Goal: Contribute content

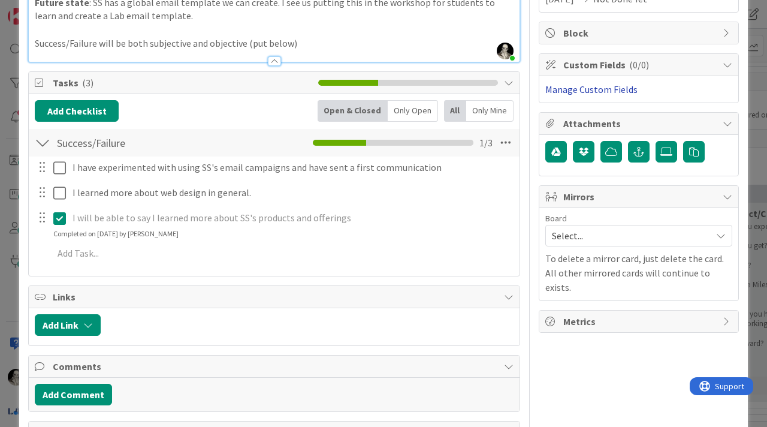
scroll to position [213, 0]
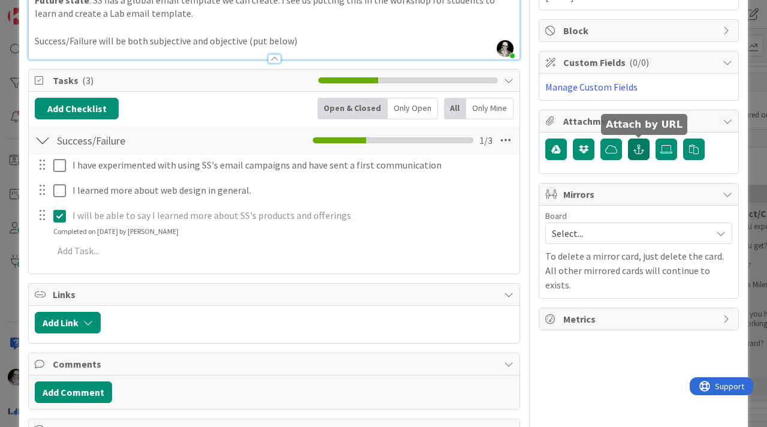
click at [641, 144] on button "button" at bounding box center [639, 149] width 22 height 22
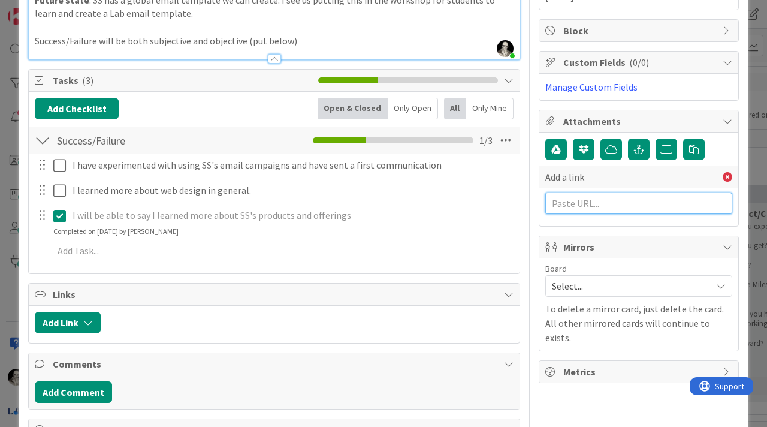
click at [591, 201] on input "text" at bounding box center [638, 203] width 187 height 22
paste input "[URL][DOMAIN_NAME]"
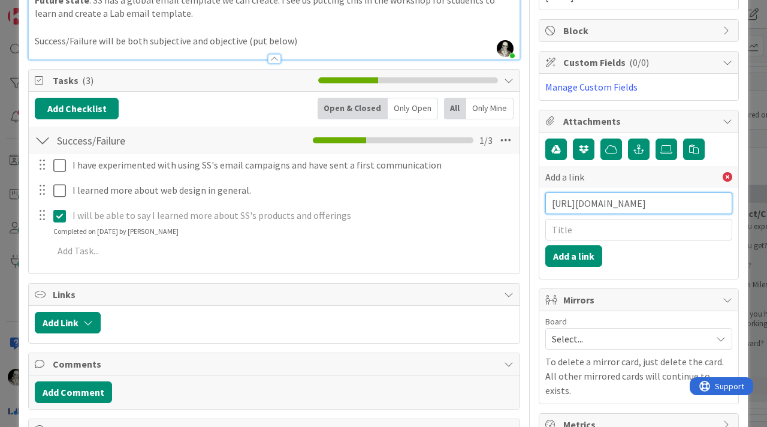
scroll to position [0, 280]
type input "[URL][DOMAIN_NAME]"
click at [588, 232] on input "text" at bounding box center [638, 230] width 187 height 22
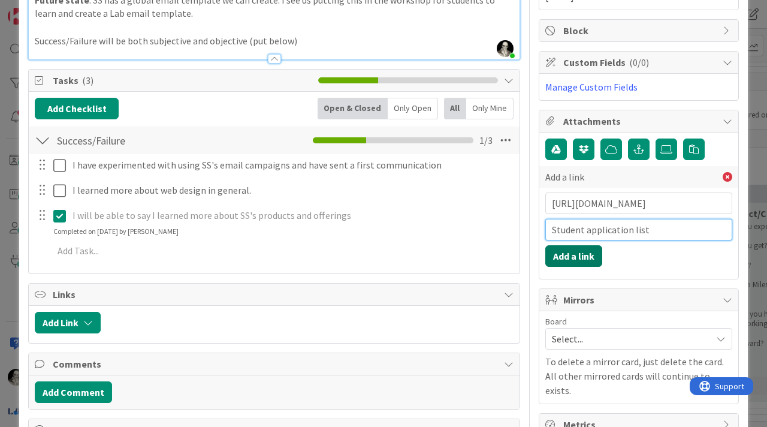
type input "Student application list"
click at [579, 253] on button "Add a link" at bounding box center [573, 256] width 57 height 22
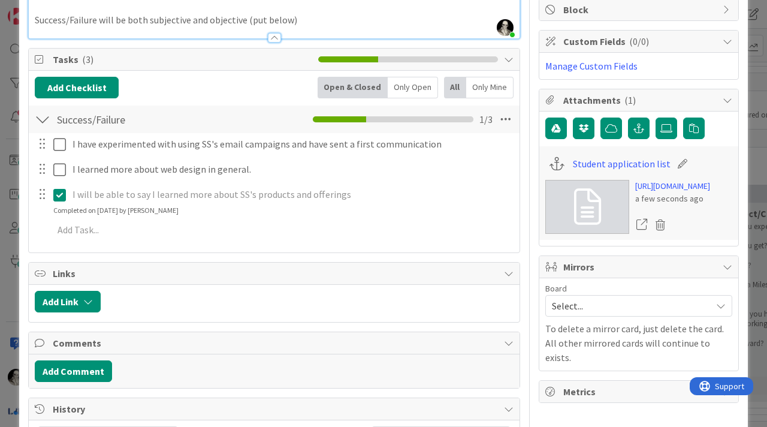
scroll to position [241, 0]
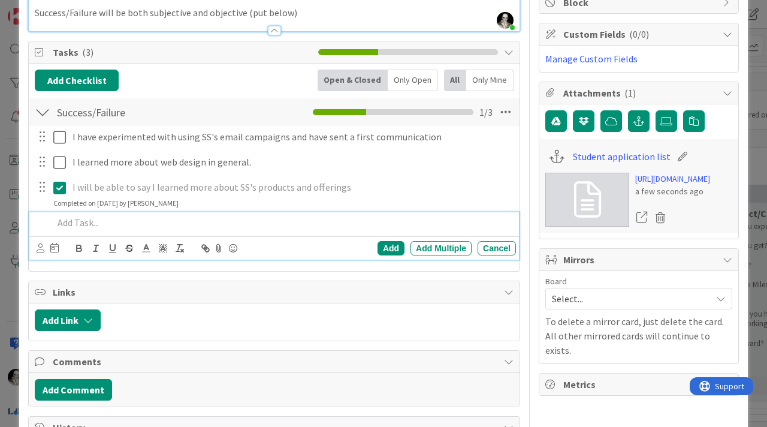
click at [92, 217] on p at bounding box center [282, 223] width 458 height 14
click at [239, 225] on p "I have created a list of students, exported from squarespace contact section" at bounding box center [282, 223] width 458 height 14
click at [385, 223] on p "I have created a list of students, exported from the squarespace contact section" at bounding box center [282, 223] width 458 height 14
click at [374, 220] on p "I have created a list of students, exported from the squarespace contact section" at bounding box center [282, 223] width 458 height 14
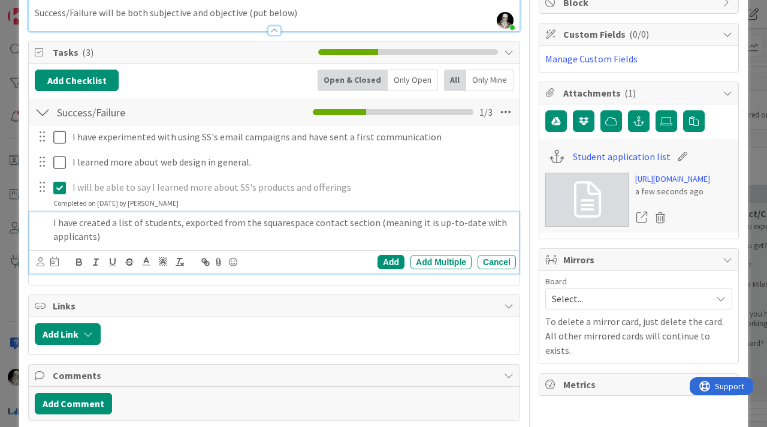
click at [55, 235] on p "I have created a list of students, exported from the squarespace contact sectio…" at bounding box center [282, 229] width 458 height 27
click at [140, 237] on p "I have created a list of students, exported from the squarespace contact sectio…" at bounding box center [282, 229] width 458 height 27
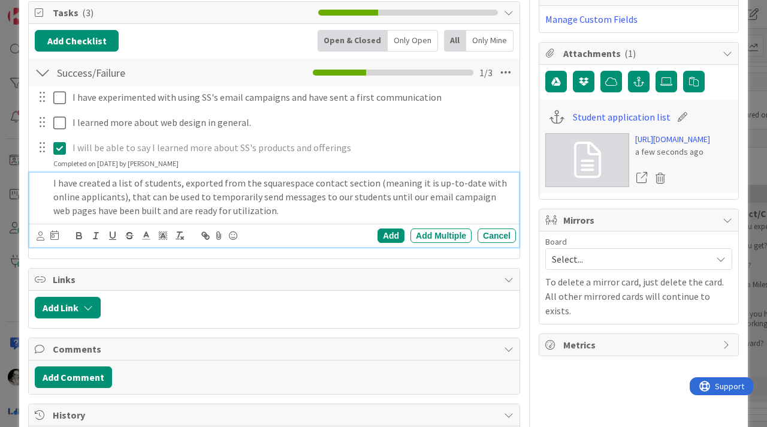
scroll to position [270, 0]
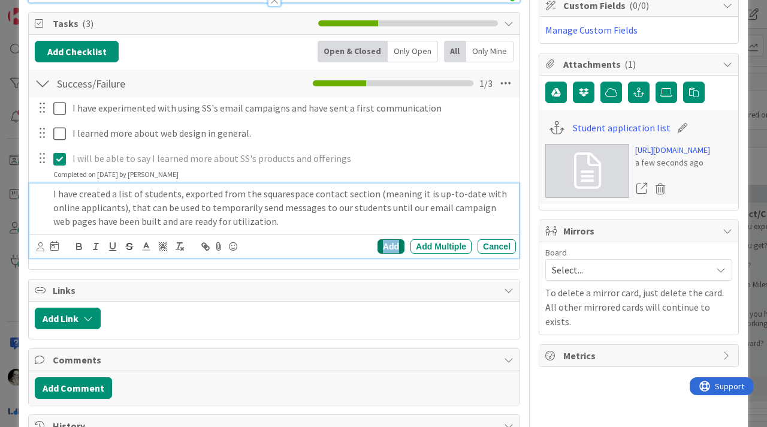
click at [388, 242] on div "Add" at bounding box center [390, 246] width 27 height 14
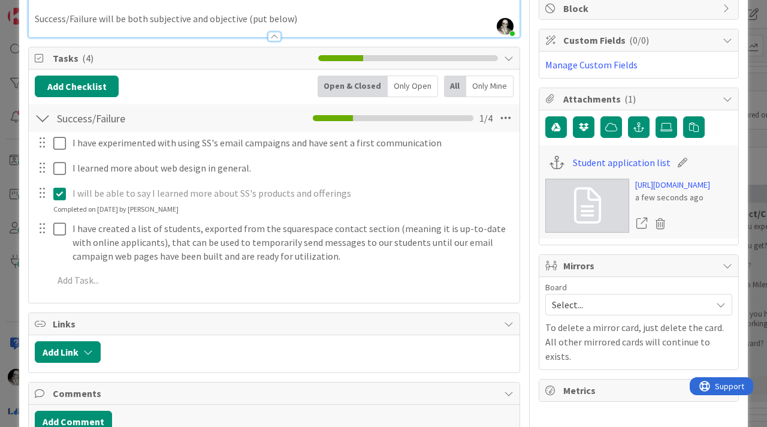
scroll to position [233, 0]
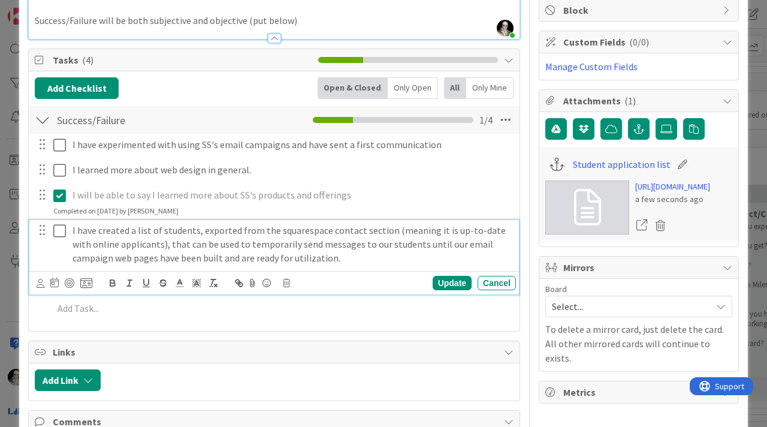
click at [57, 227] on icon at bounding box center [62, 230] width 18 height 14
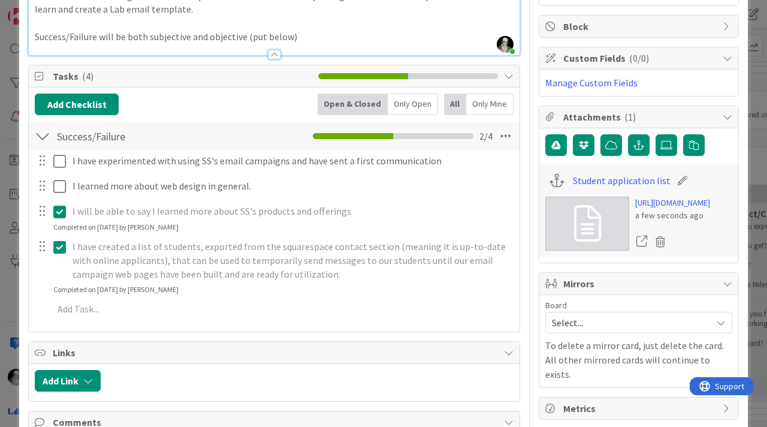
scroll to position [215, 0]
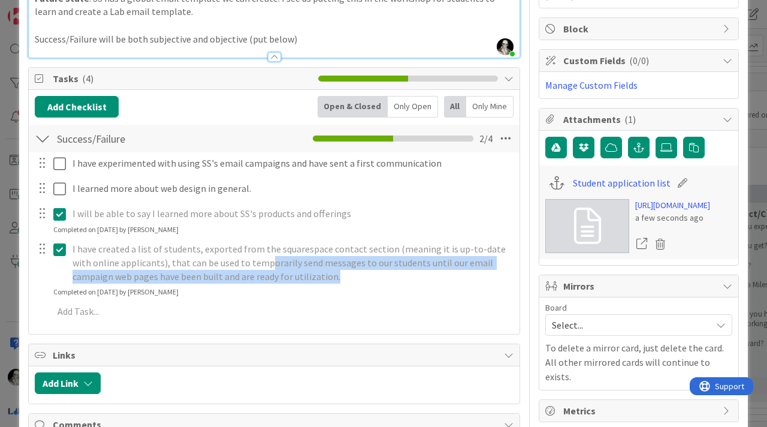
drag, startPoint x: 300, startPoint y: 274, endPoint x: 245, endPoint y: 263, distance: 55.6
click at [246, 264] on p "I have created a list of students, exported from the squarespace contact sectio…" at bounding box center [291, 262] width 439 height 41
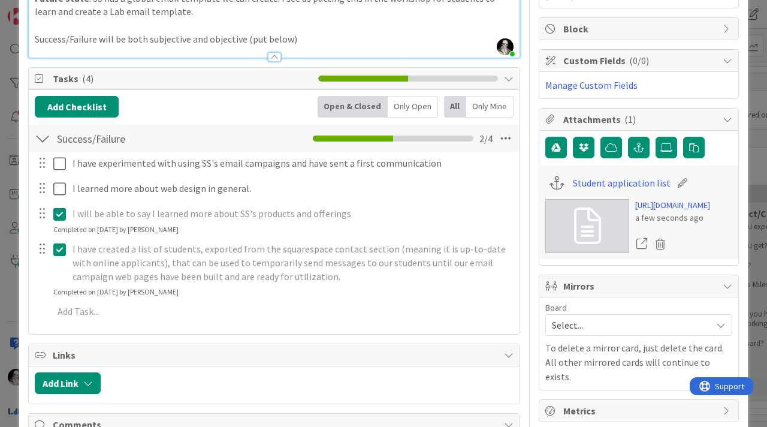
click at [275, 262] on p "I have created a list of students, exported from the squarespace contact sectio…" at bounding box center [291, 262] width 439 height 41
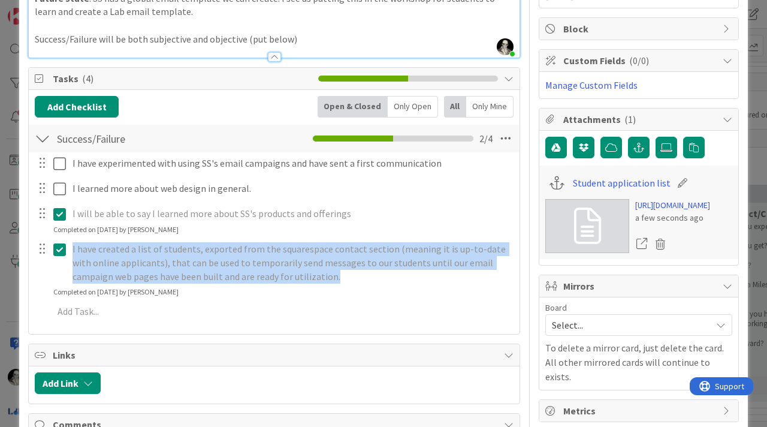
drag, startPoint x: 299, startPoint y: 277, endPoint x: 71, endPoint y: 254, distance: 229.4
click at [71, 254] on div "I have created a list of students, exported from the squarespace contact sectio…" at bounding box center [292, 262] width 448 height 48
copy p "I have created a list of students, exported from the squarespace contact sectio…"
click at [324, 286] on div "I have created a list of students, exported from the squarespace contact sectio…" at bounding box center [274, 267] width 490 height 59
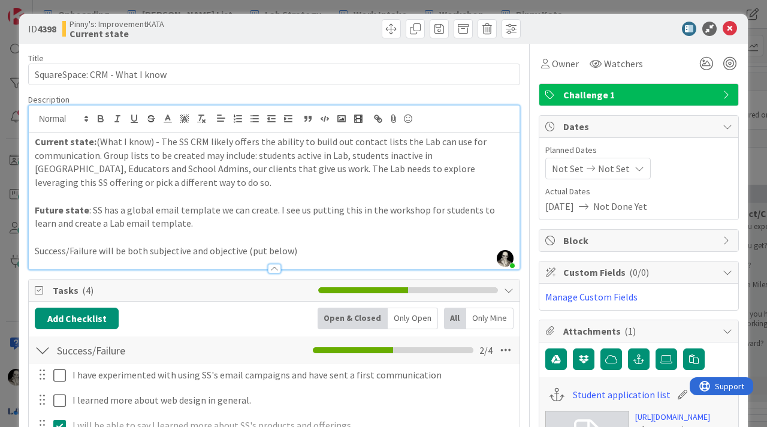
scroll to position [0, 0]
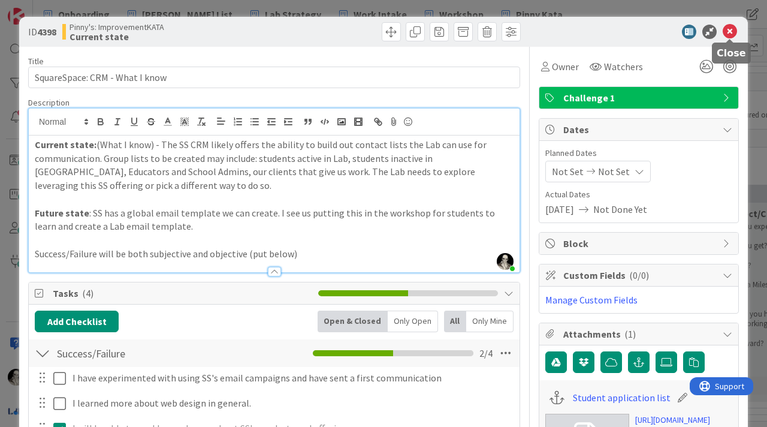
click at [732, 28] on icon at bounding box center [730, 32] width 14 height 14
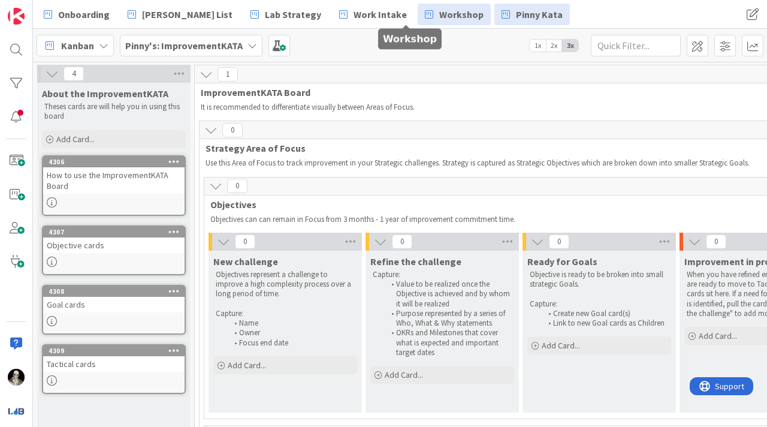
click at [439, 13] on span "Workshop" at bounding box center [461, 14] width 44 height 14
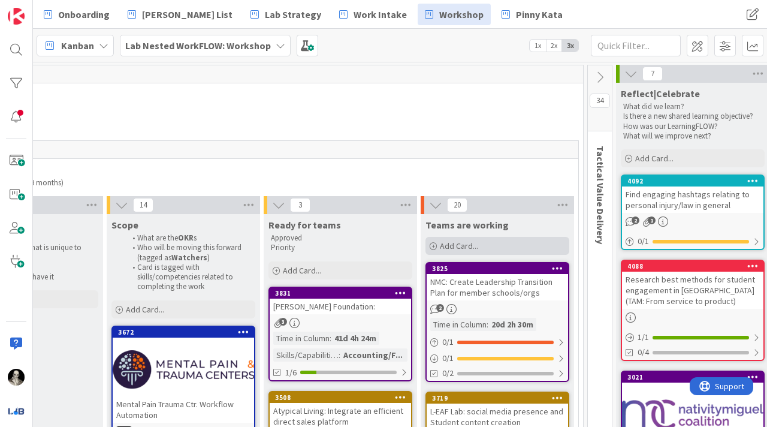
scroll to position [0, 1355]
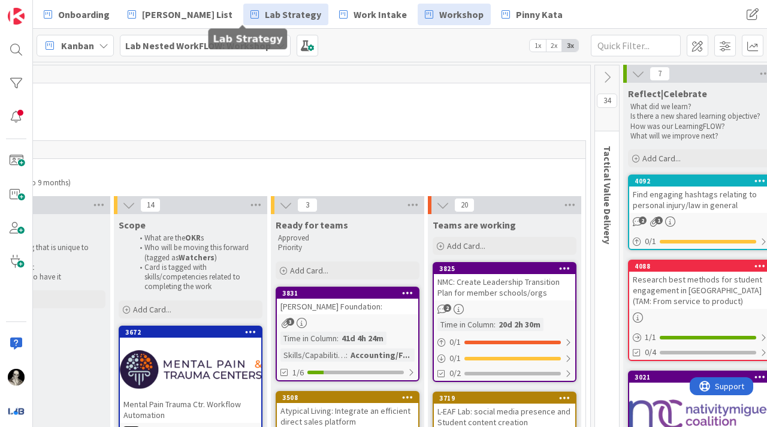
click at [265, 14] on span "Lab Strategy" at bounding box center [293, 14] width 56 height 14
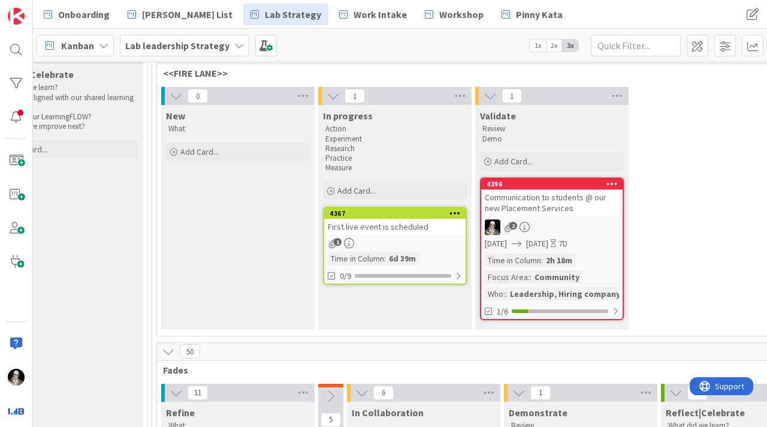
scroll to position [121, 1723]
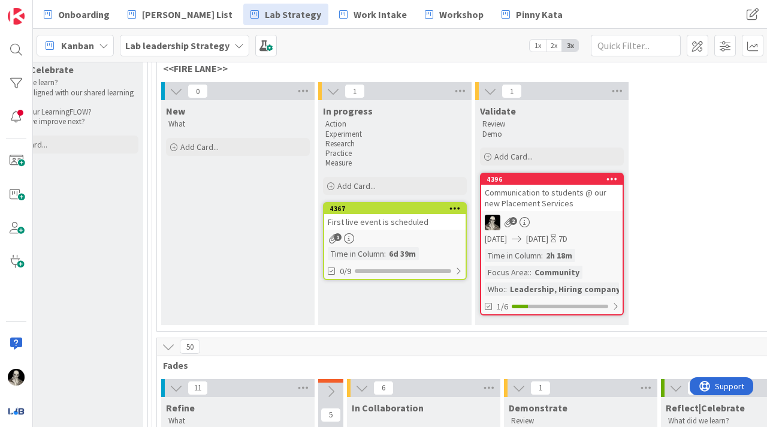
click at [587, 211] on link "4396 Communication to students @ our new Placement Services 2 [DATE] [DATE] 7D …" at bounding box center [552, 244] width 144 height 143
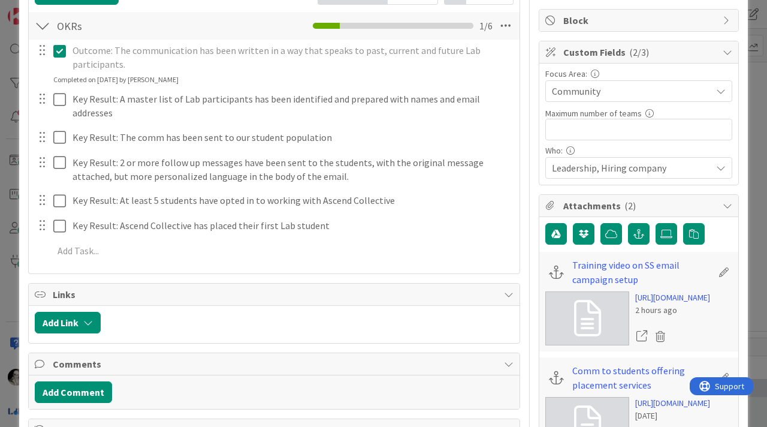
scroll to position [228, 0]
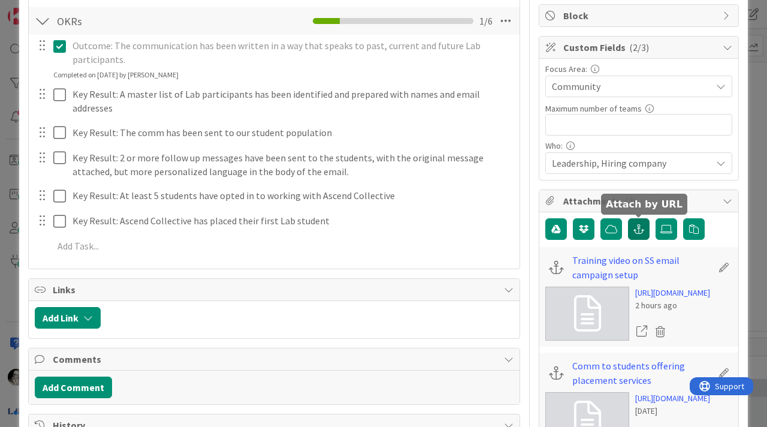
click at [642, 226] on icon "button" at bounding box center [638, 229] width 11 height 10
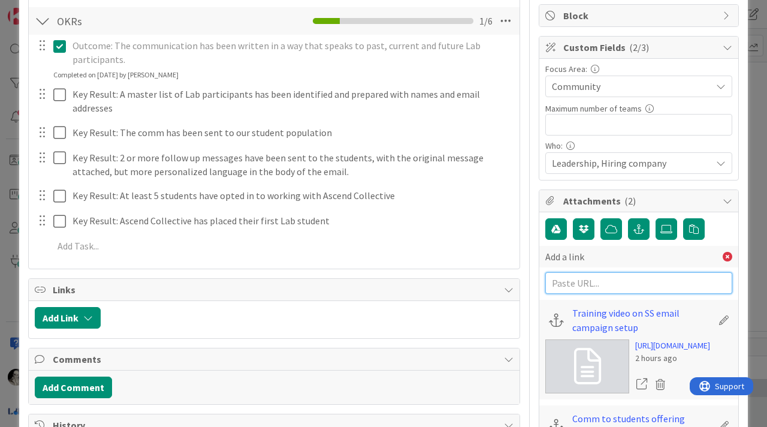
click at [593, 279] on input "text" at bounding box center [638, 283] width 187 height 22
paste input "I have created a list of students, exported from the squarespace contact sectio…"
type input "I have created a list of students, exported from the squarespace contact sectio…"
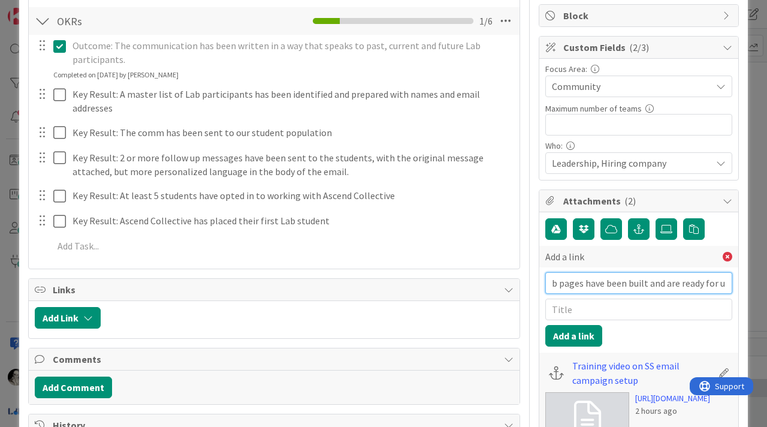
click at [595, 284] on input "I have created a list of students, exported from the squarespace contact sectio…" at bounding box center [638, 283] width 187 height 22
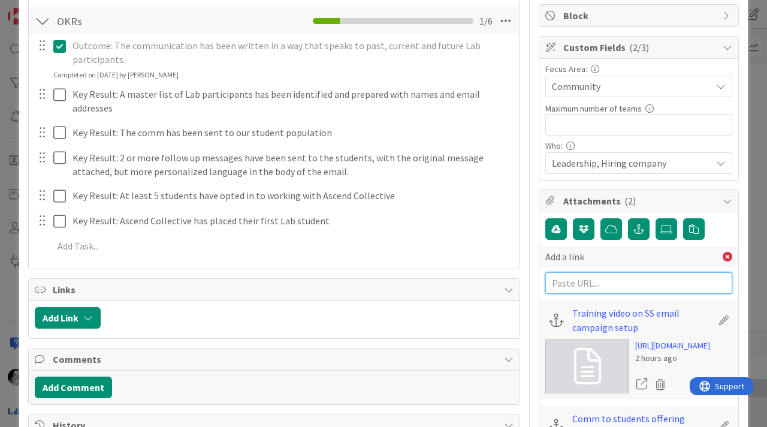
click at [569, 288] on input "text" at bounding box center [638, 283] width 187 height 22
paste input "[URL][DOMAIN_NAME]"
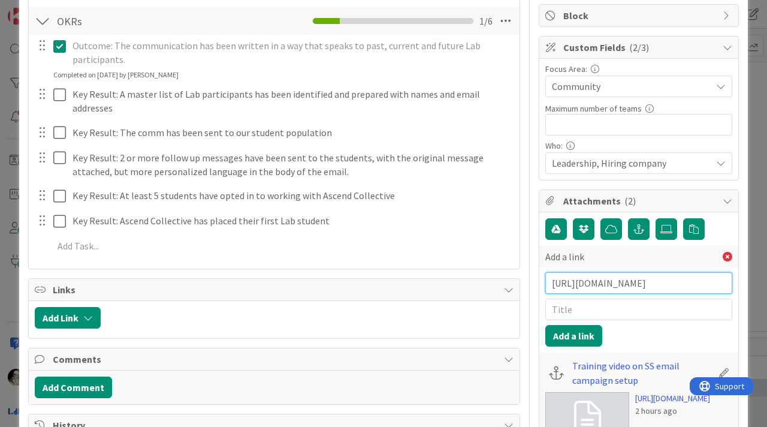
type input "[URL][DOMAIN_NAME]"
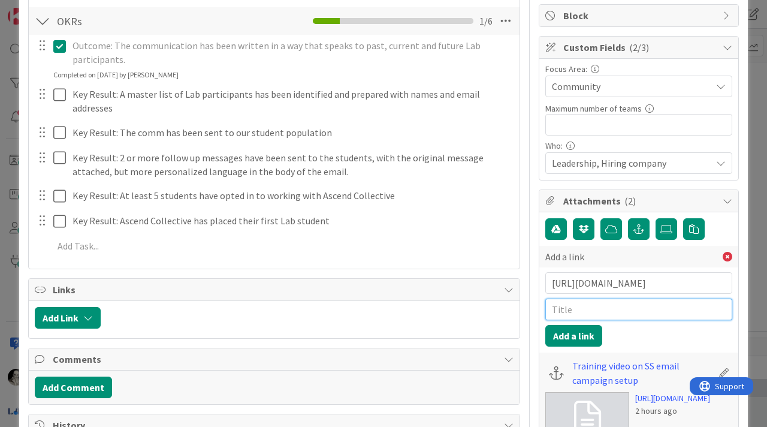
scroll to position [0, 0]
click at [575, 314] on input "text" at bounding box center [638, 309] width 187 height 22
click at [551, 311] on input "Student list from SS" at bounding box center [638, 309] width 187 height 22
type input "Current Student list from SS"
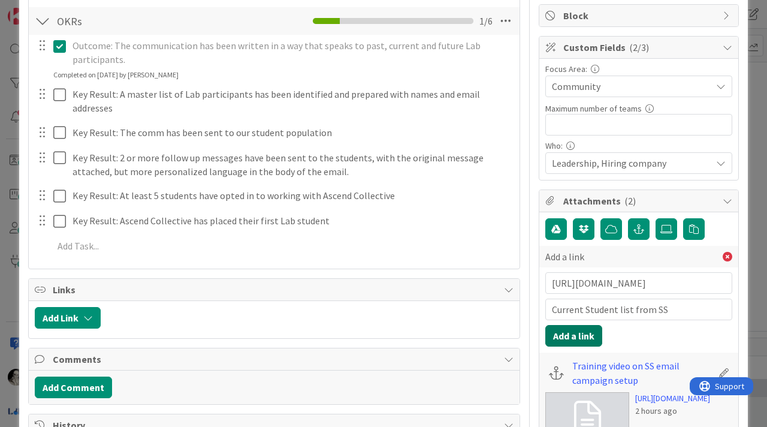
click at [569, 334] on button "Add a link" at bounding box center [573, 336] width 57 height 22
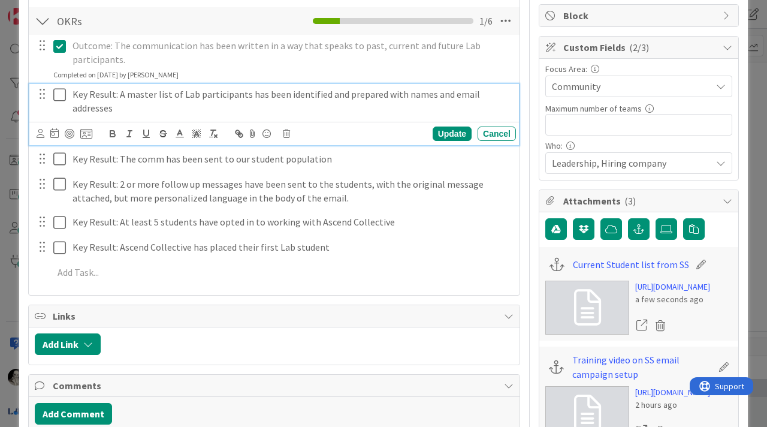
click at [59, 92] on icon at bounding box center [62, 94] width 18 height 14
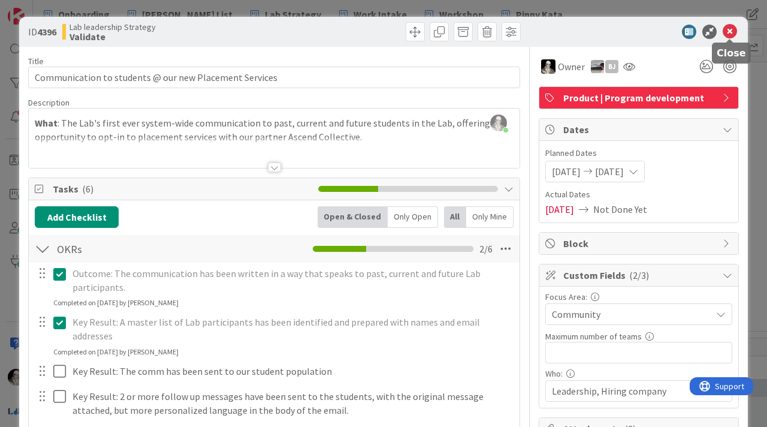
click at [730, 29] on icon at bounding box center [730, 32] width 14 height 14
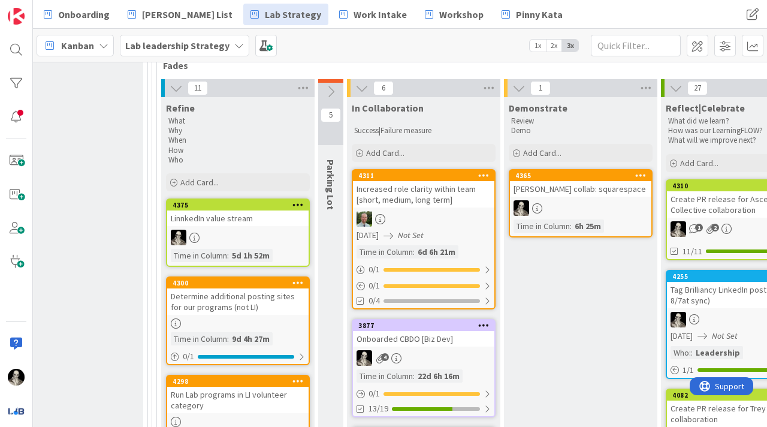
scroll to position [422, 1723]
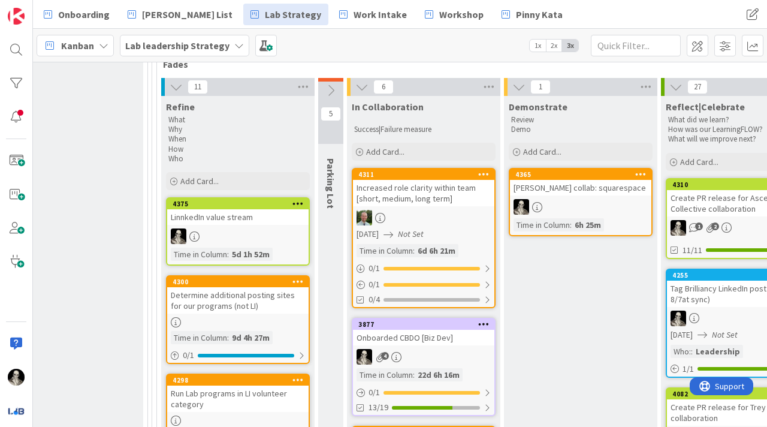
click at [216, 230] on div at bounding box center [237, 236] width 141 height 16
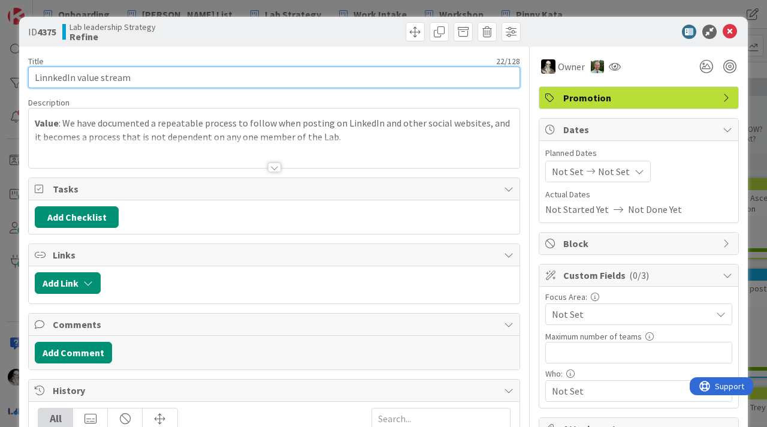
click at [48, 79] on input "LinnkedIn value stream" at bounding box center [274, 78] width 492 height 22
type input "LinkedIn value stream"
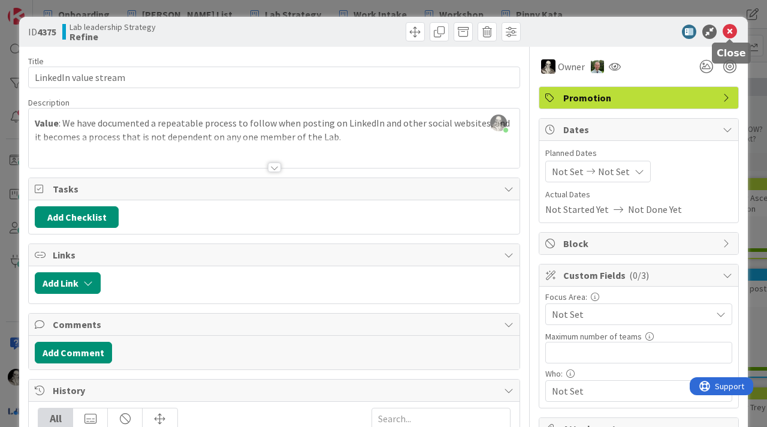
click at [730, 32] on icon at bounding box center [730, 32] width 14 height 14
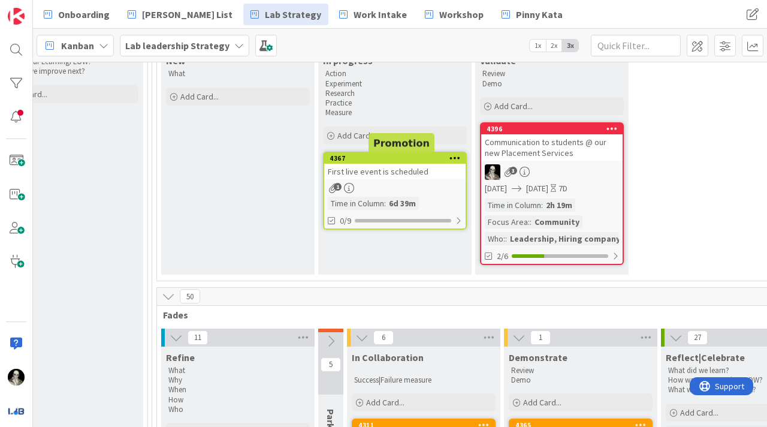
scroll to position [179, 1723]
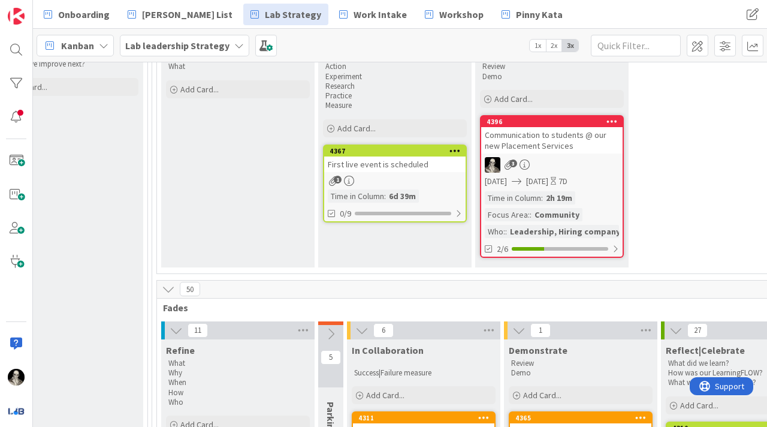
click at [584, 153] on div "Communication to students @ our new Placement Services" at bounding box center [551, 140] width 141 height 26
